Goal: Information Seeking & Learning: Learn about a topic

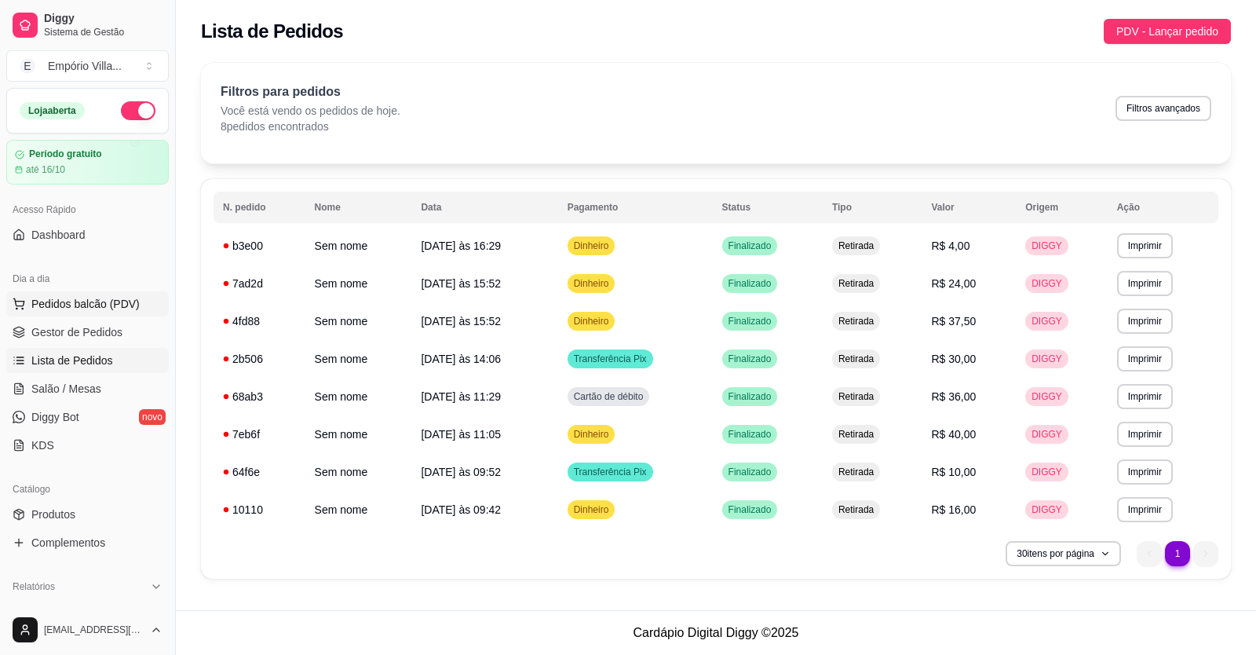
click at [83, 305] on span "Pedidos balcão (PDV)" at bounding box center [85, 304] width 108 height 16
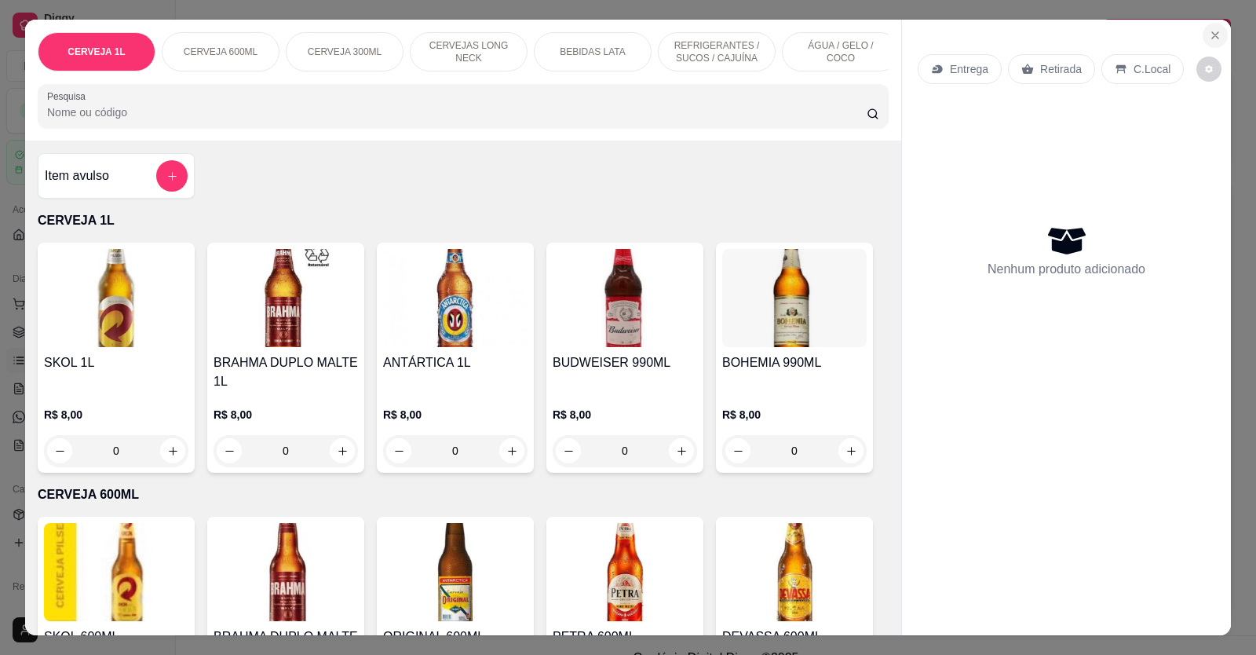
click at [1210, 32] on icon "Close" at bounding box center [1215, 35] width 13 height 13
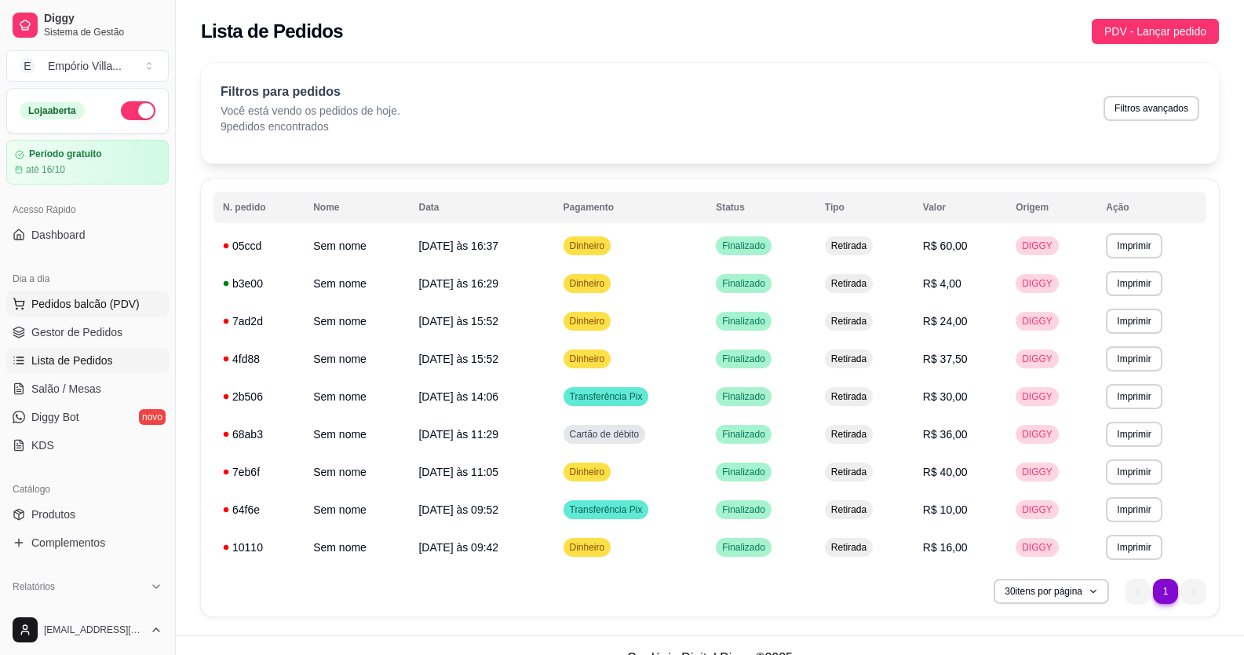
click at [75, 302] on span "Pedidos balcão (PDV)" at bounding box center [85, 304] width 108 height 16
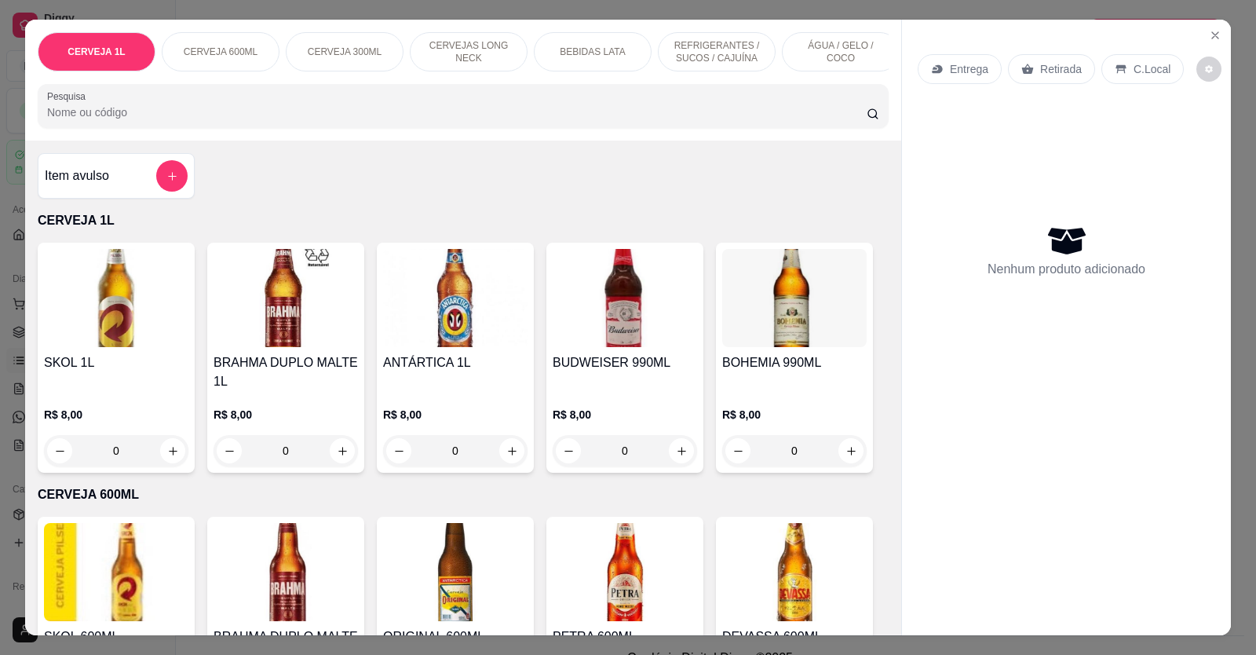
click at [88, 302] on img at bounding box center [116, 298] width 144 height 98
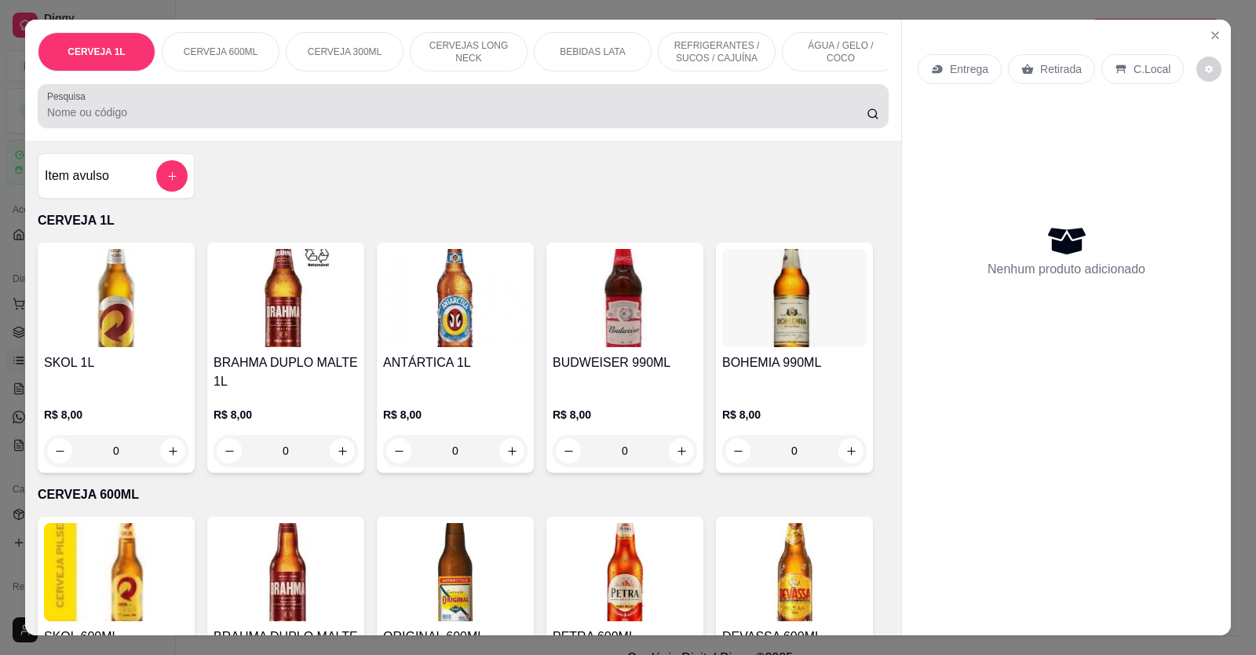
click at [133, 120] on input "Pesquisa" at bounding box center [457, 112] width 820 height 16
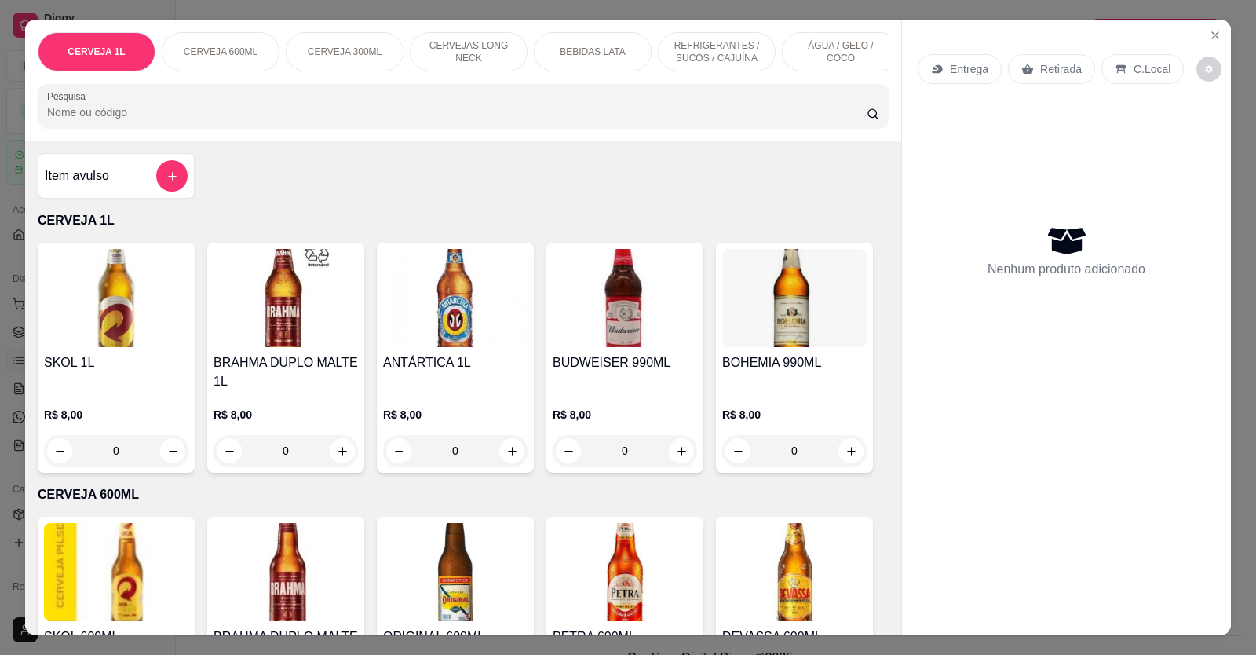
click at [99, 120] on input "Pesquisa" at bounding box center [457, 112] width 820 height 16
click at [133, 120] on input "Pesquisa" at bounding box center [457, 112] width 820 height 16
click at [167, 457] on icon "increase-product-quantity" at bounding box center [173, 451] width 12 height 12
type input "1"
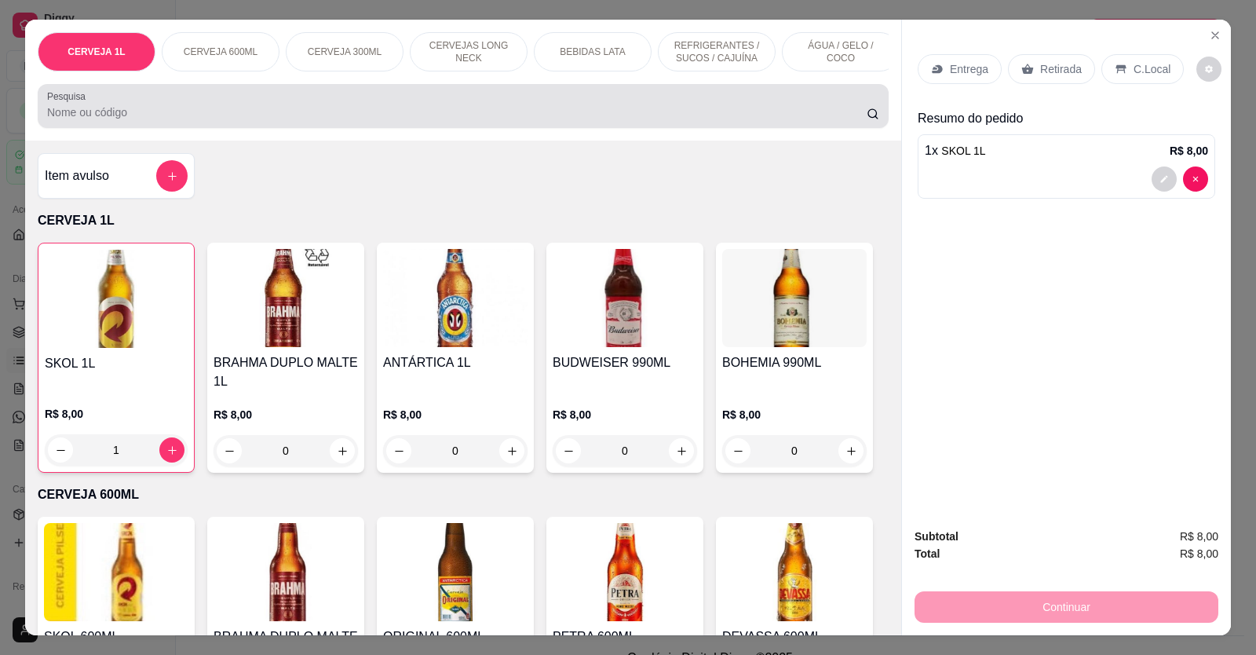
click at [114, 120] on input "Pesquisa" at bounding box center [457, 112] width 820 height 16
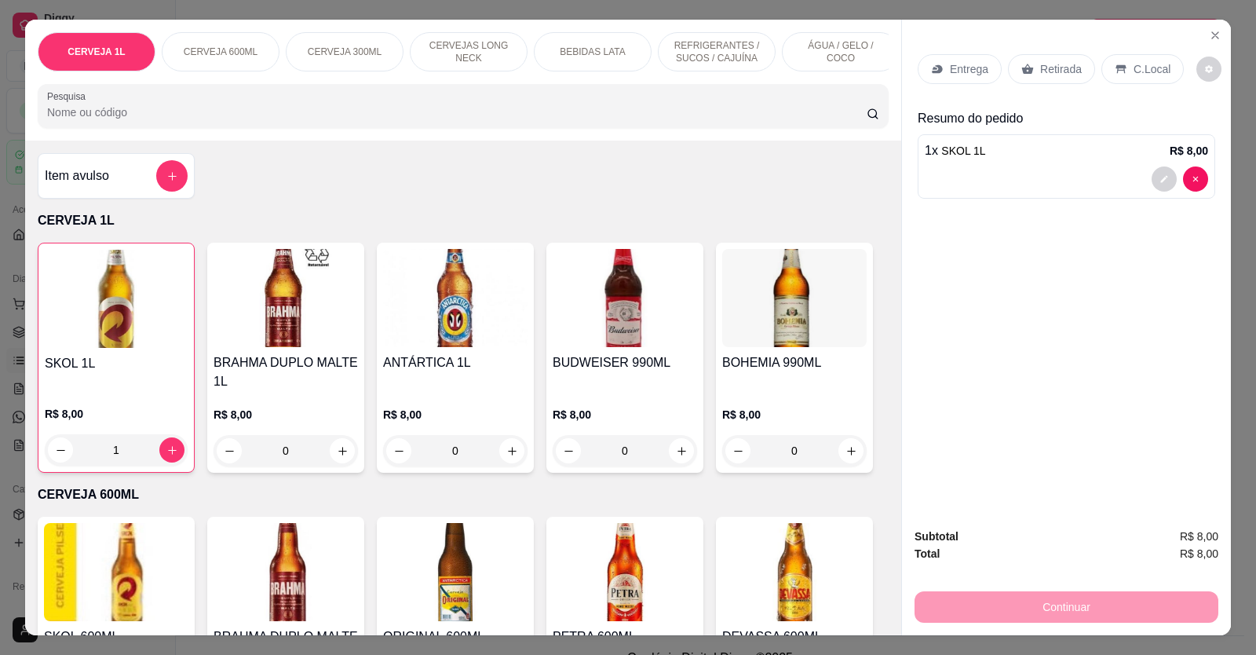
click at [113, 120] on input "Pesquisa" at bounding box center [457, 112] width 820 height 16
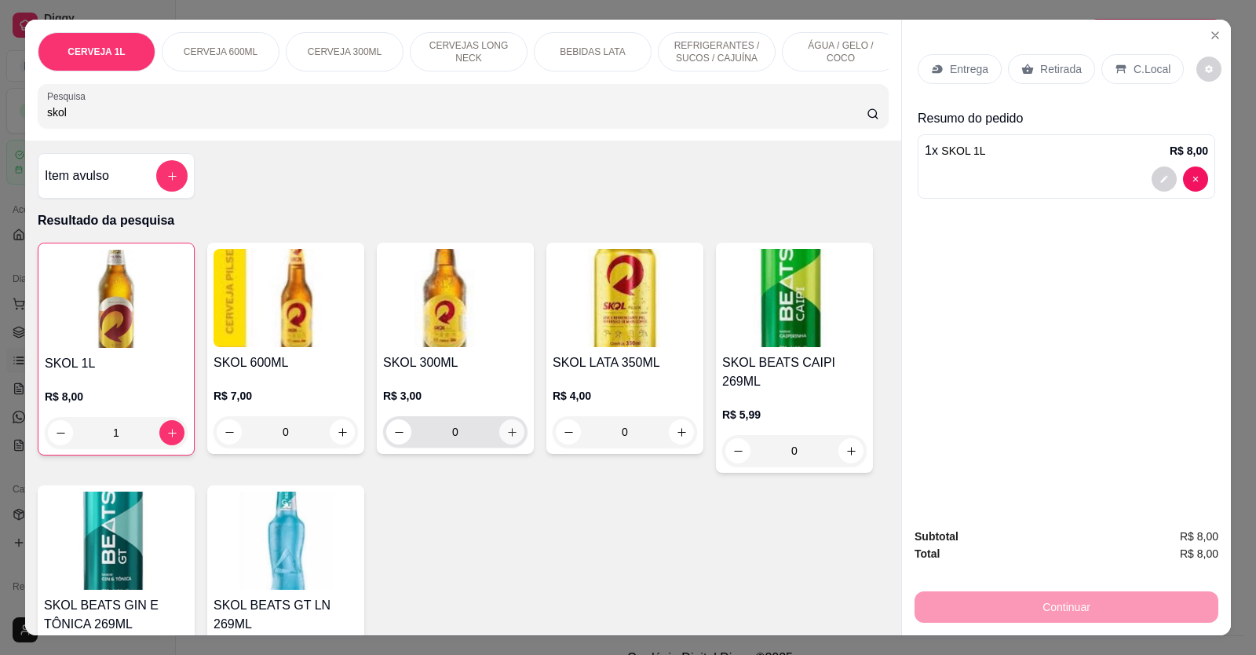
type input "skol"
click at [506, 438] on icon "increase-product-quantity" at bounding box center [512, 432] width 12 height 12
type input "1"
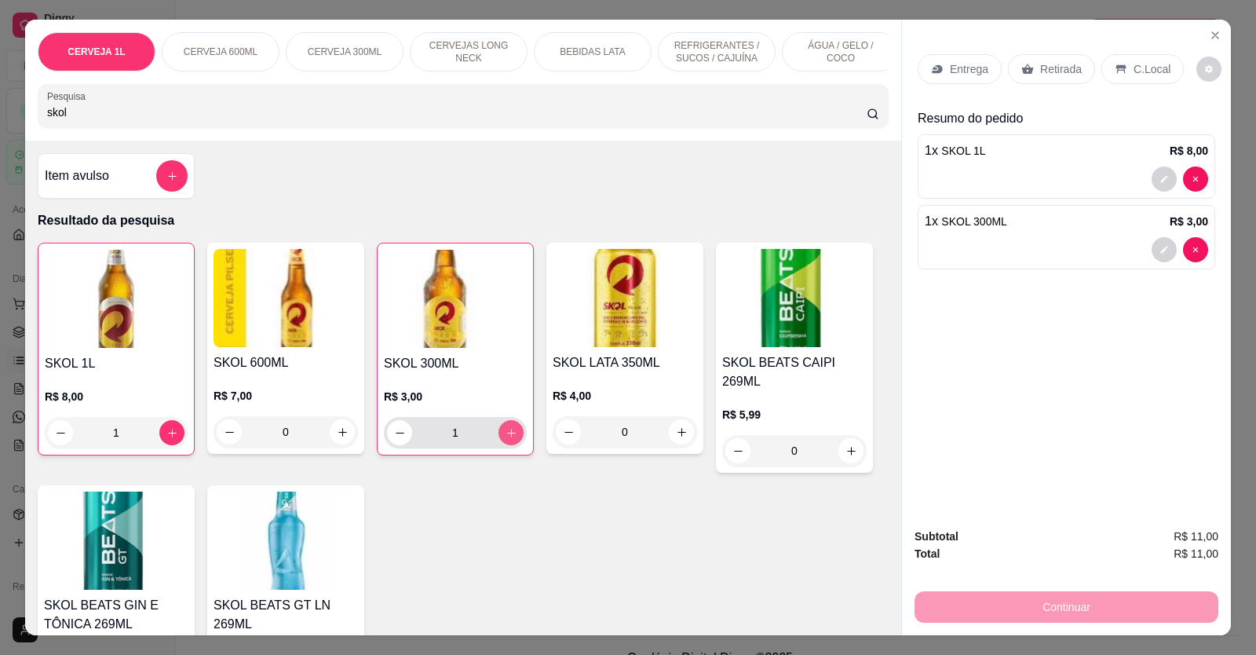
click at [508, 439] on icon "increase-product-quantity" at bounding box center [512, 433] width 12 height 12
type input "2"
type input "5"
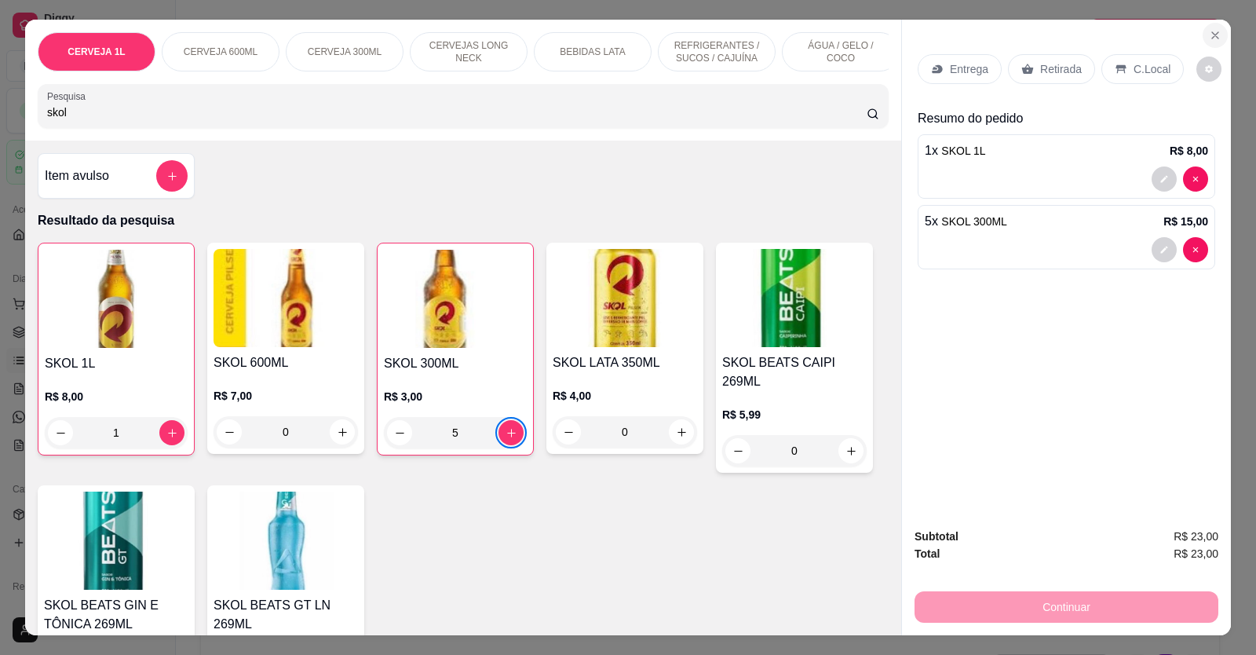
click at [1209, 37] on icon "Close" at bounding box center [1215, 35] width 13 height 13
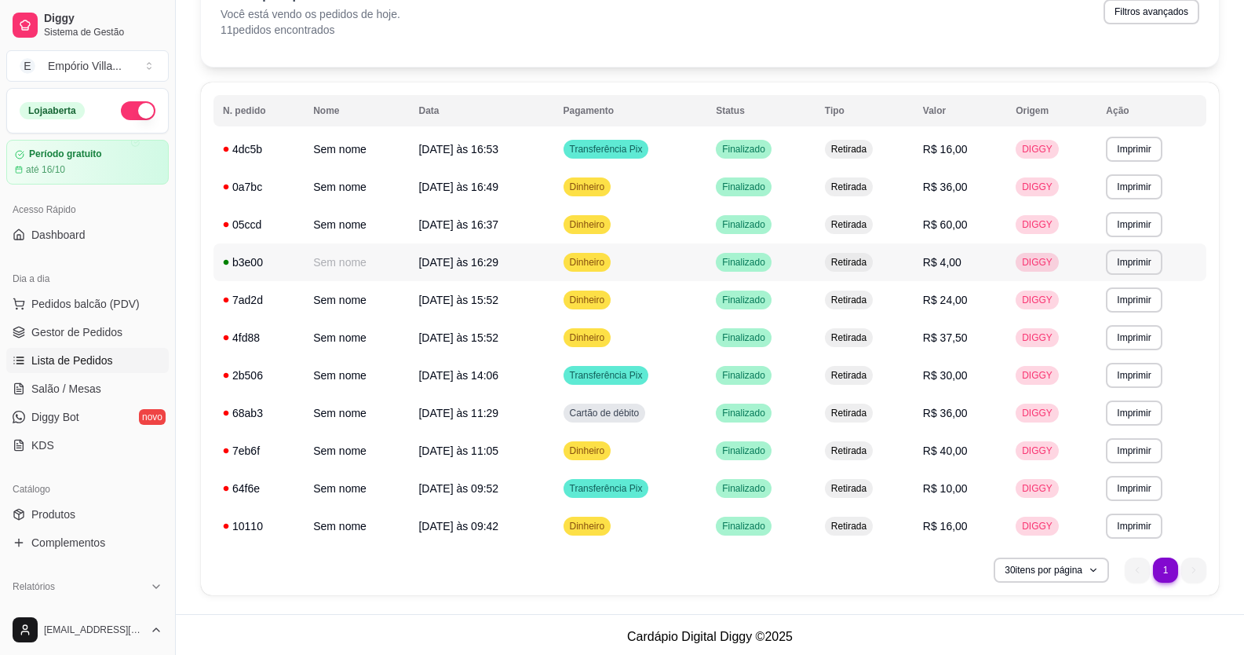
scroll to position [100, 0]
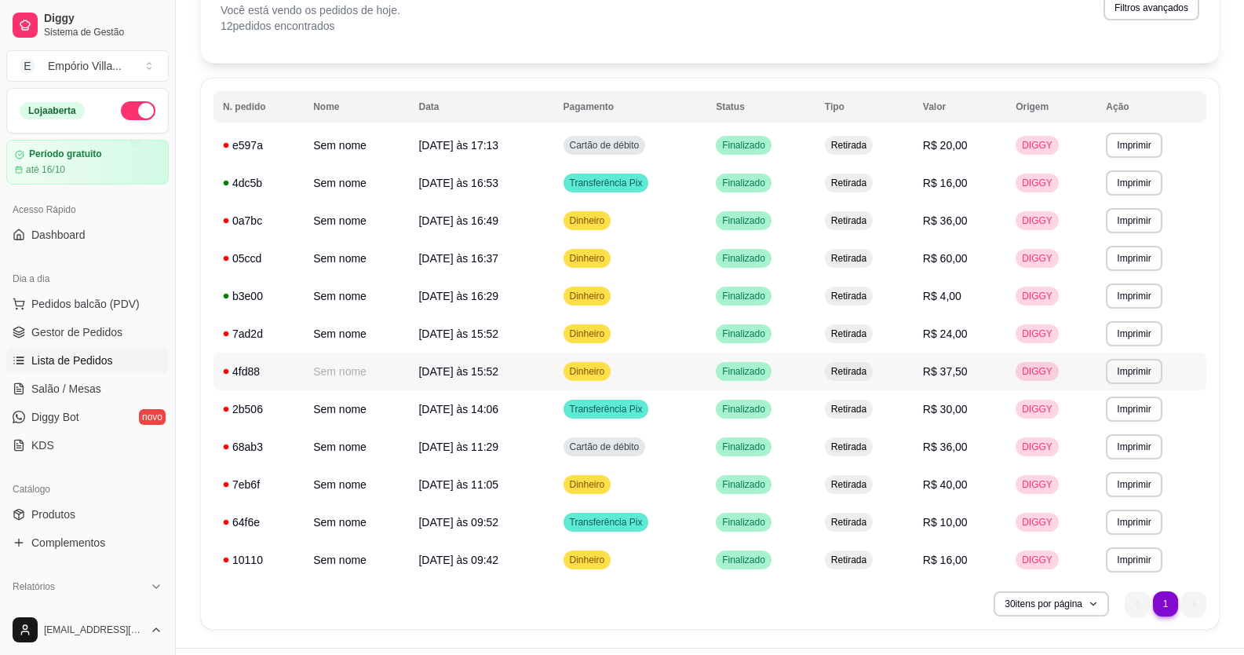
click at [6, 291] on button "Pedidos balcão (PDV)" at bounding box center [87, 303] width 163 height 25
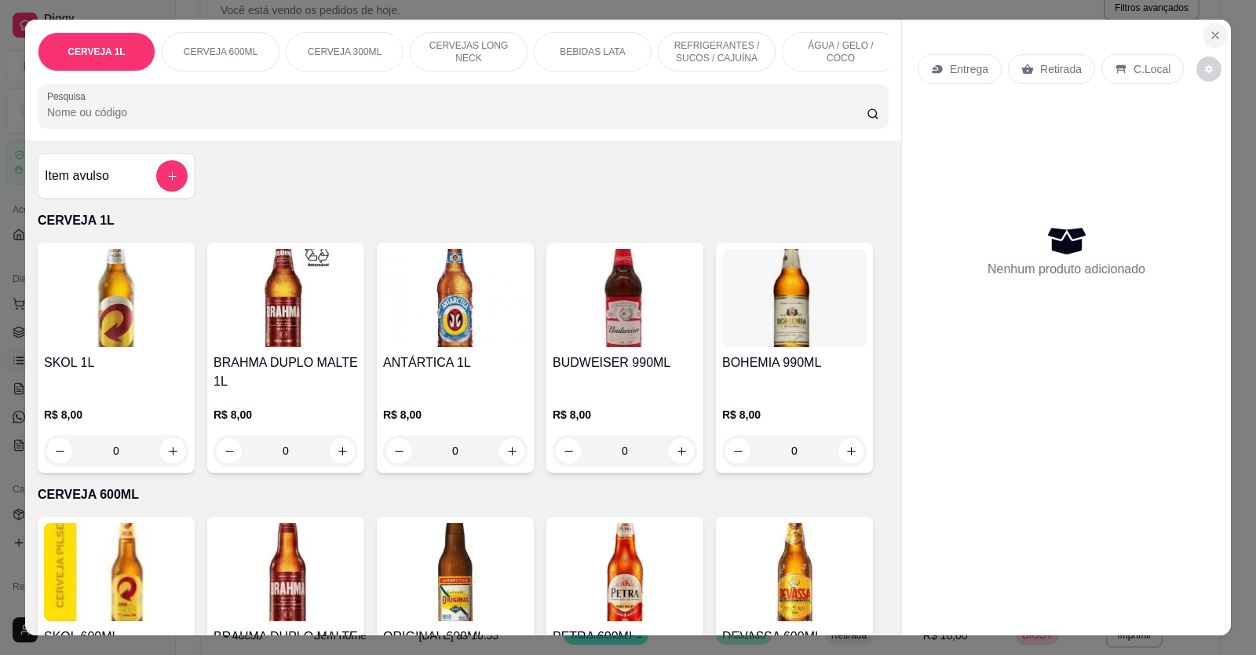
click at [1209, 31] on icon "Close" at bounding box center [1215, 35] width 13 height 13
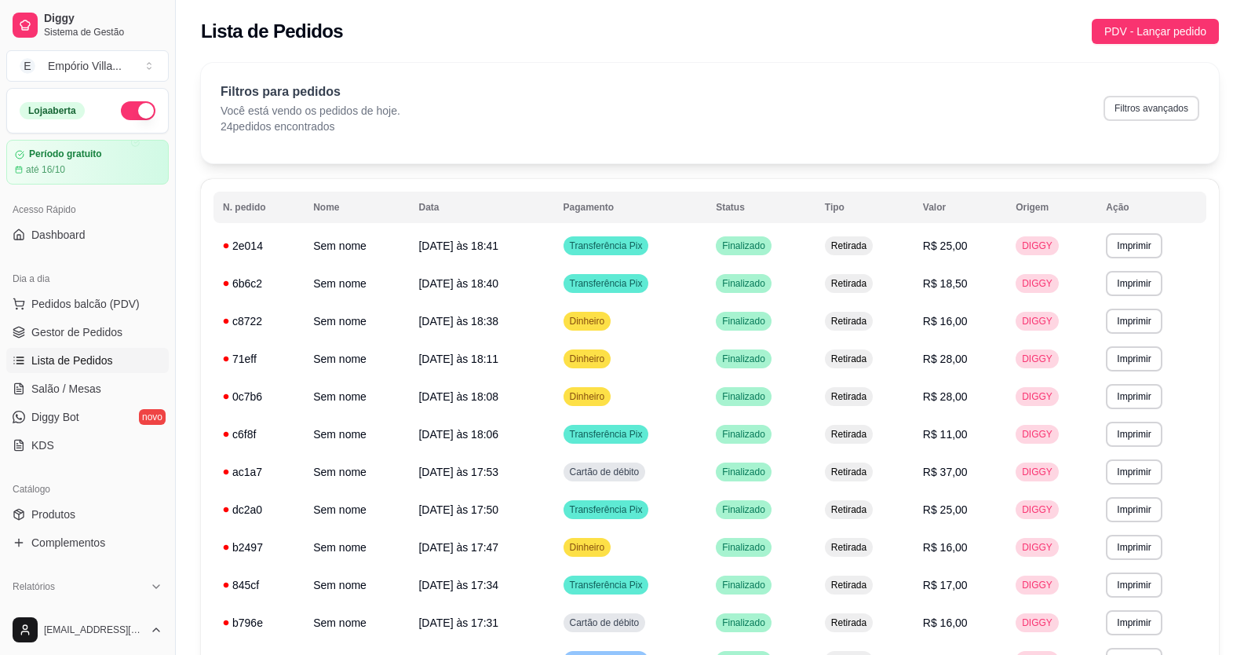
click at [1152, 95] on div "Filtros para pedidos Você está vendo os pedidos de hoje. 24 pedidos encontrados…" at bounding box center [710, 108] width 979 height 52
click at [1149, 106] on button "Filtros avançados" at bounding box center [1151, 108] width 93 height 24
select select "0"
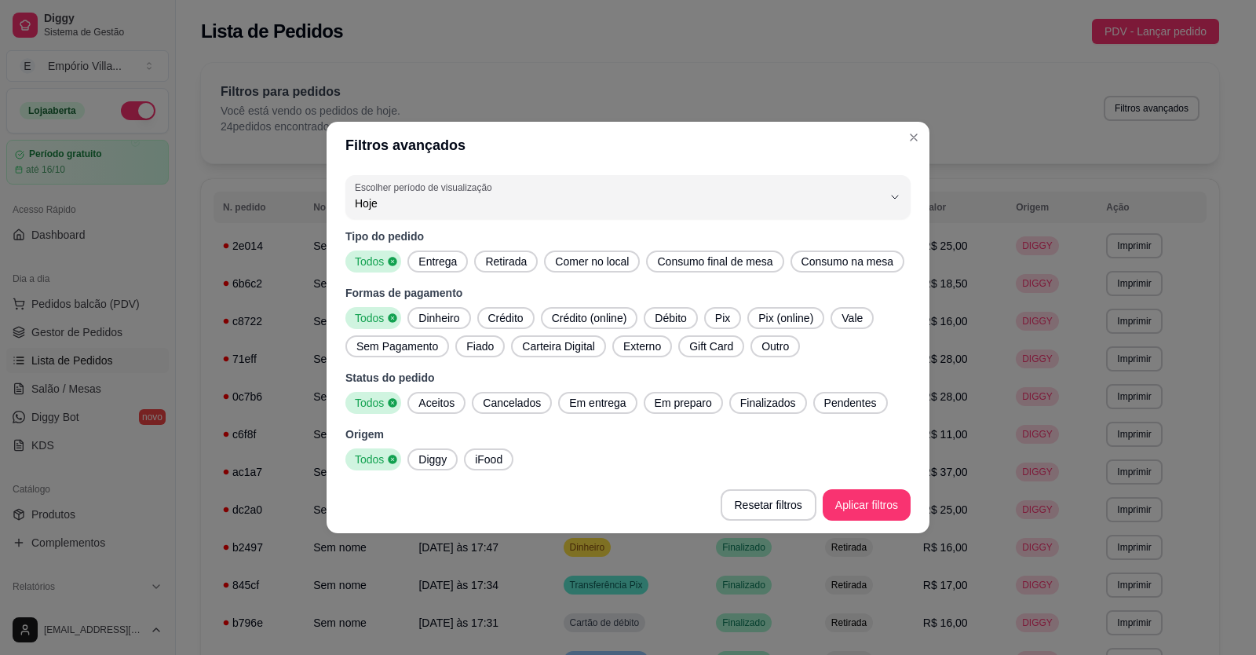
click at [444, 323] on span "Dinheiro" at bounding box center [438, 318] width 53 height 16
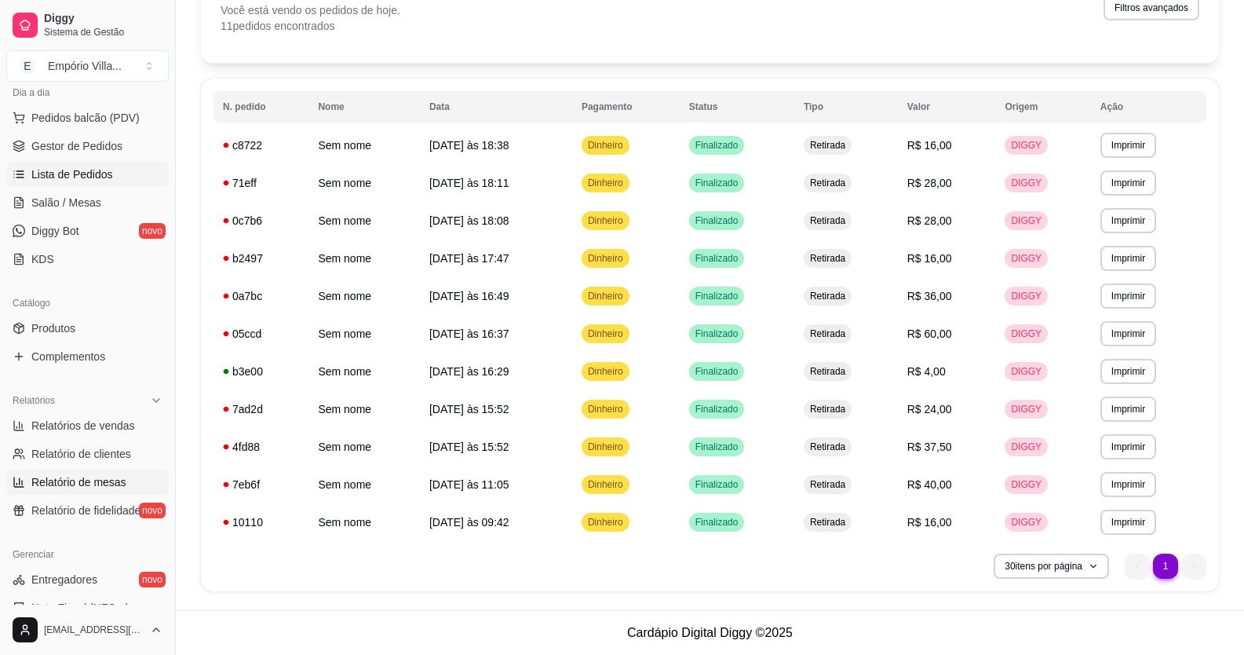
scroll to position [236, 0]
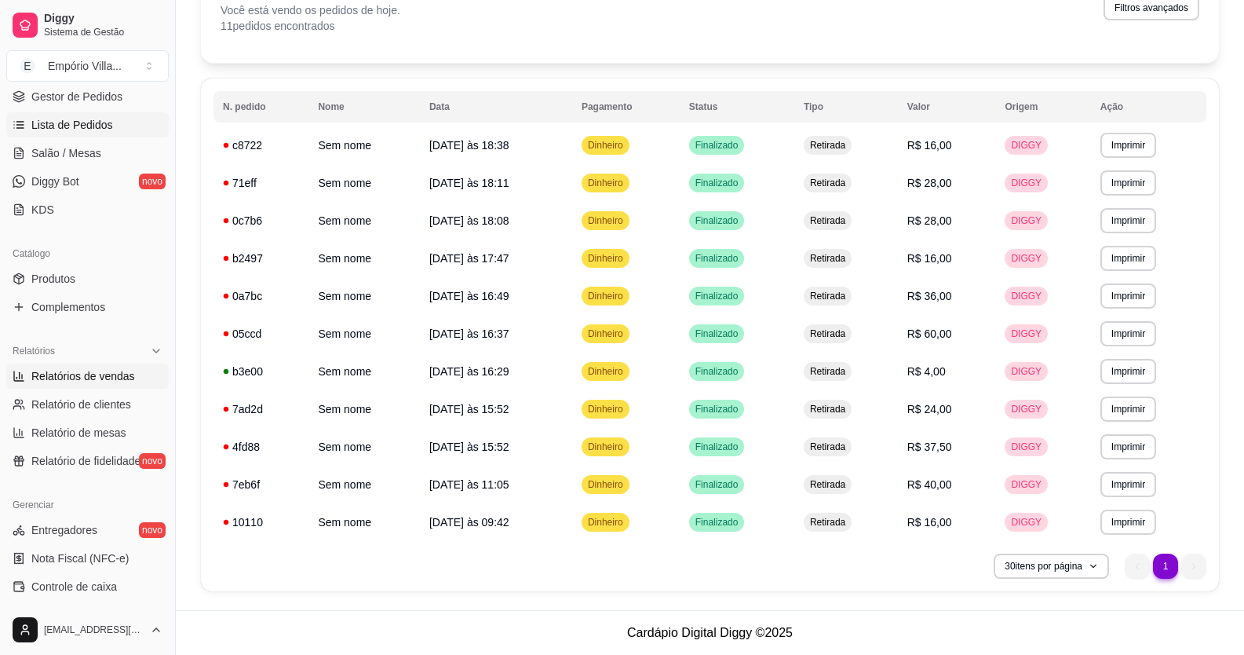
click at [112, 384] on link "Relatórios de vendas" at bounding box center [87, 375] width 163 height 25
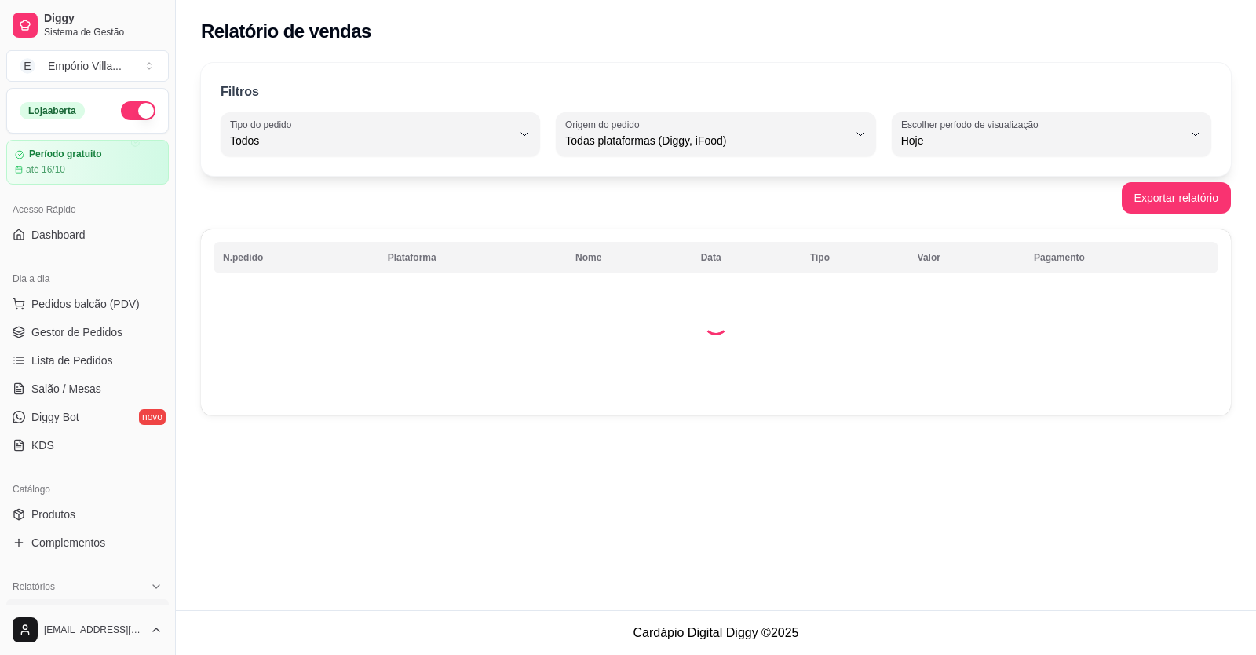
select select "ALL"
select select "0"
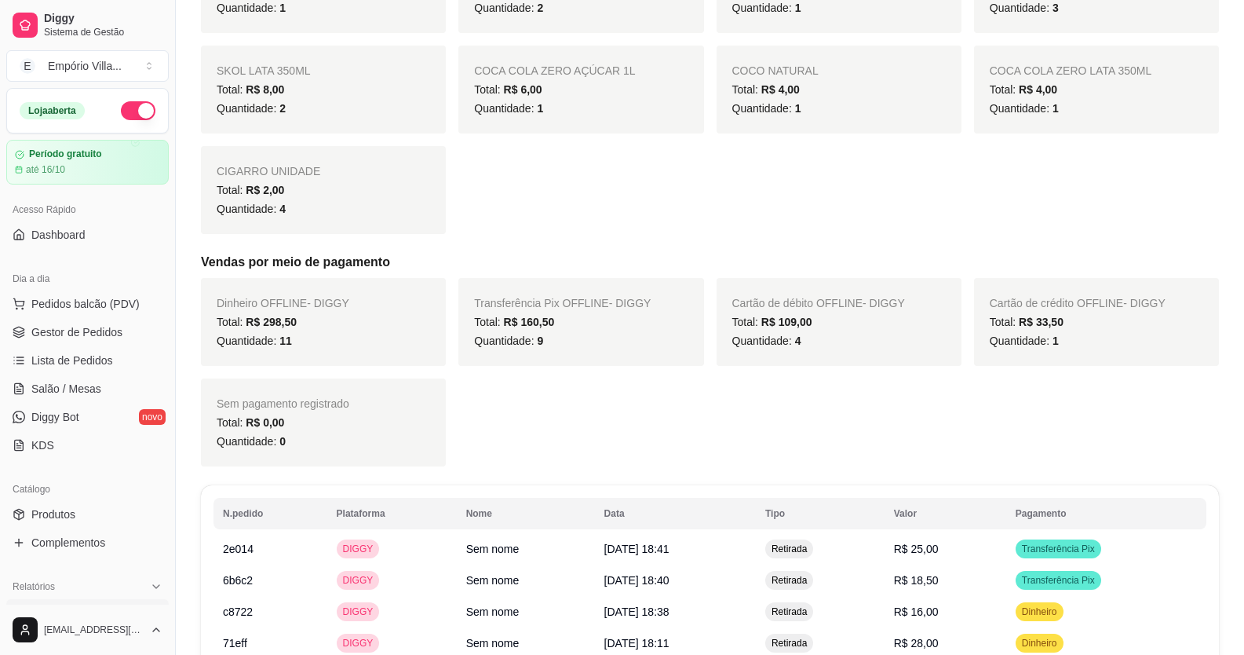
scroll to position [707, 0]
